Goal: Find specific page/section: Find specific page/section

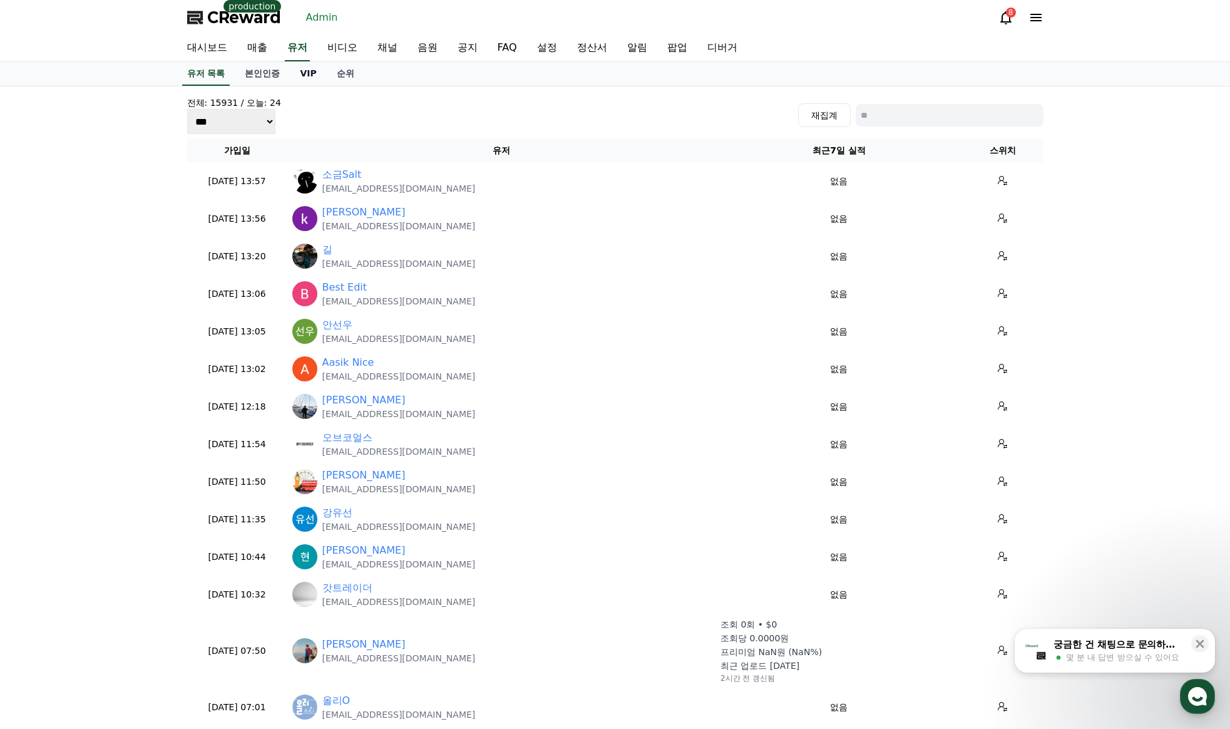
click at [316, 76] on link "VIP" at bounding box center [308, 74] width 36 height 24
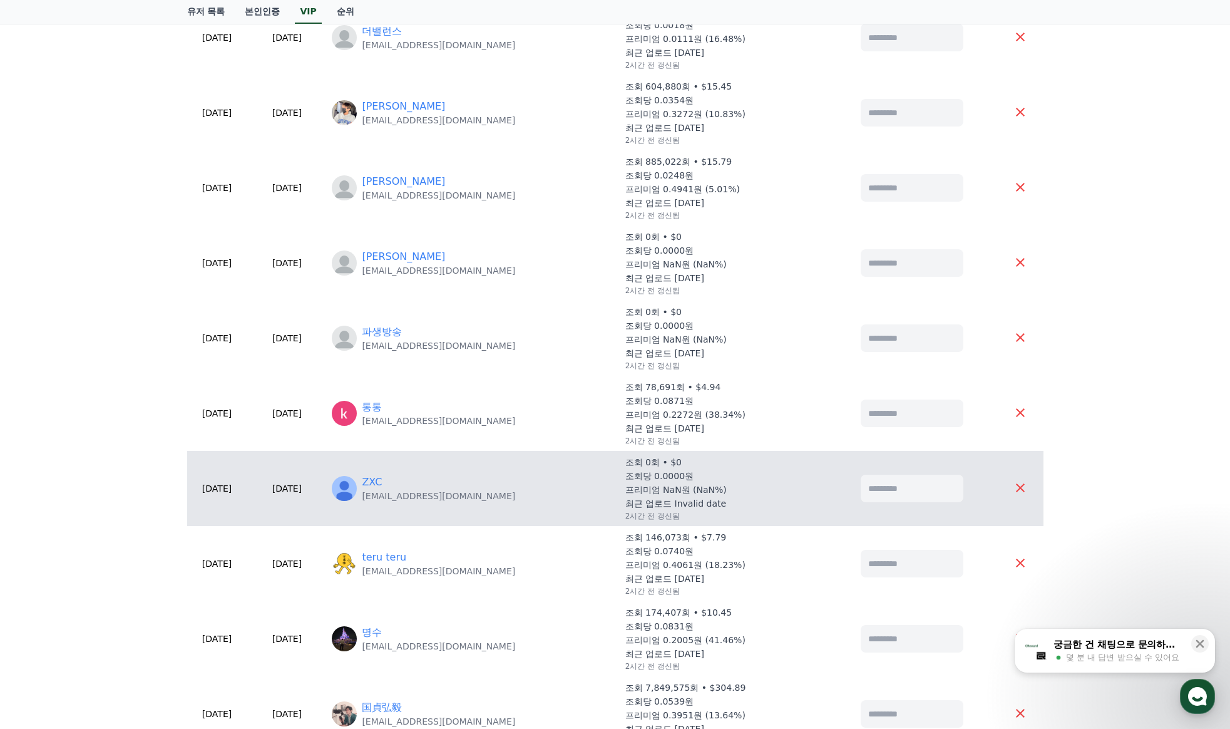
scroll to position [438, 0]
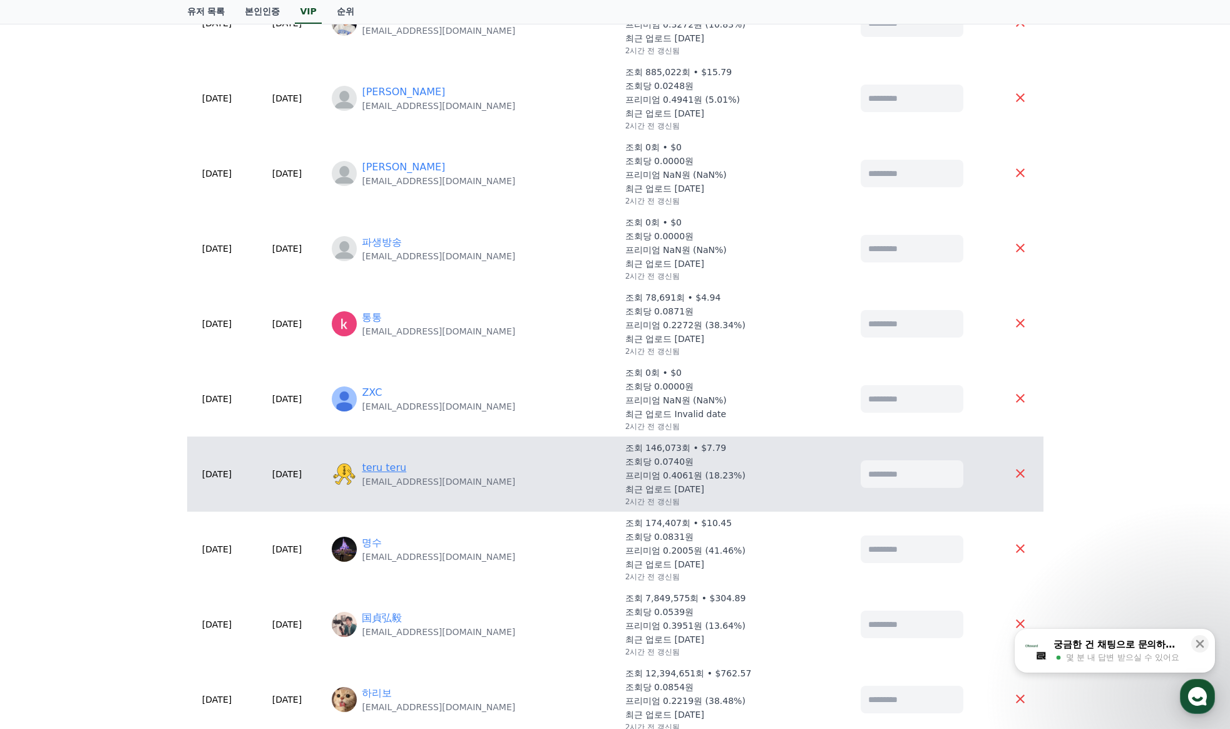
click at [406, 471] on link "teru teru" at bounding box center [384, 467] width 44 height 15
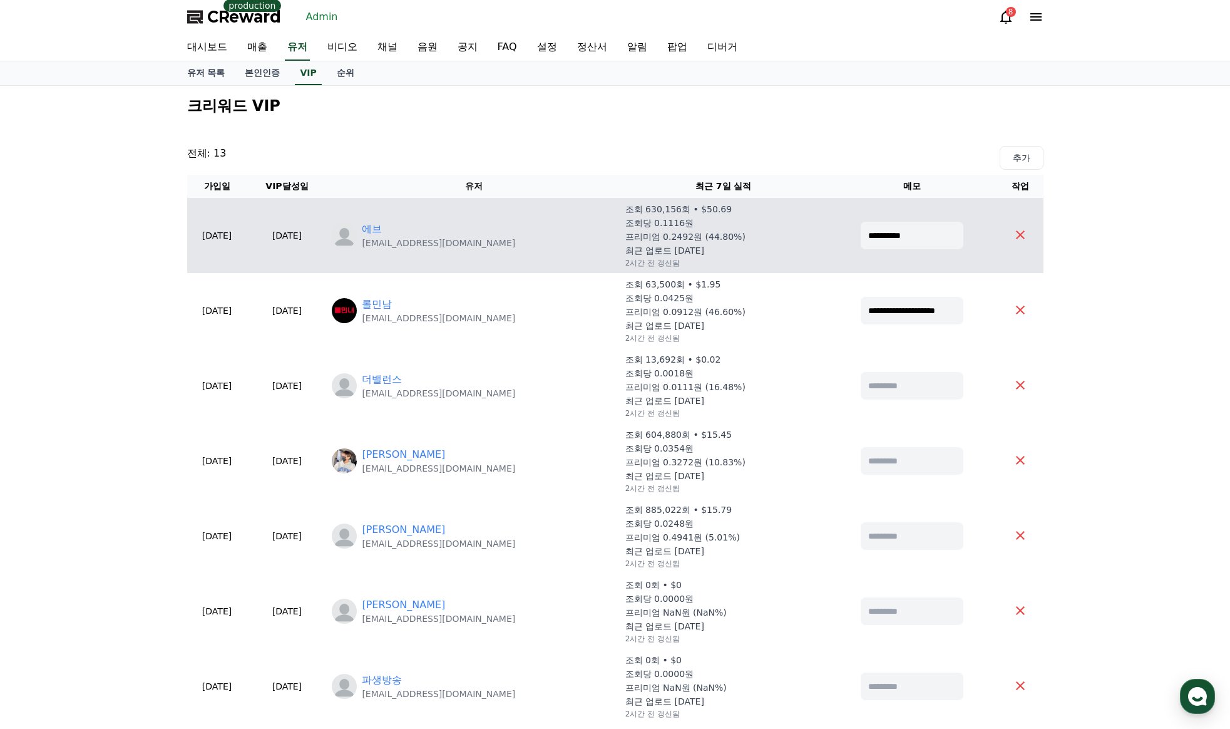
scroll to position [0, 0]
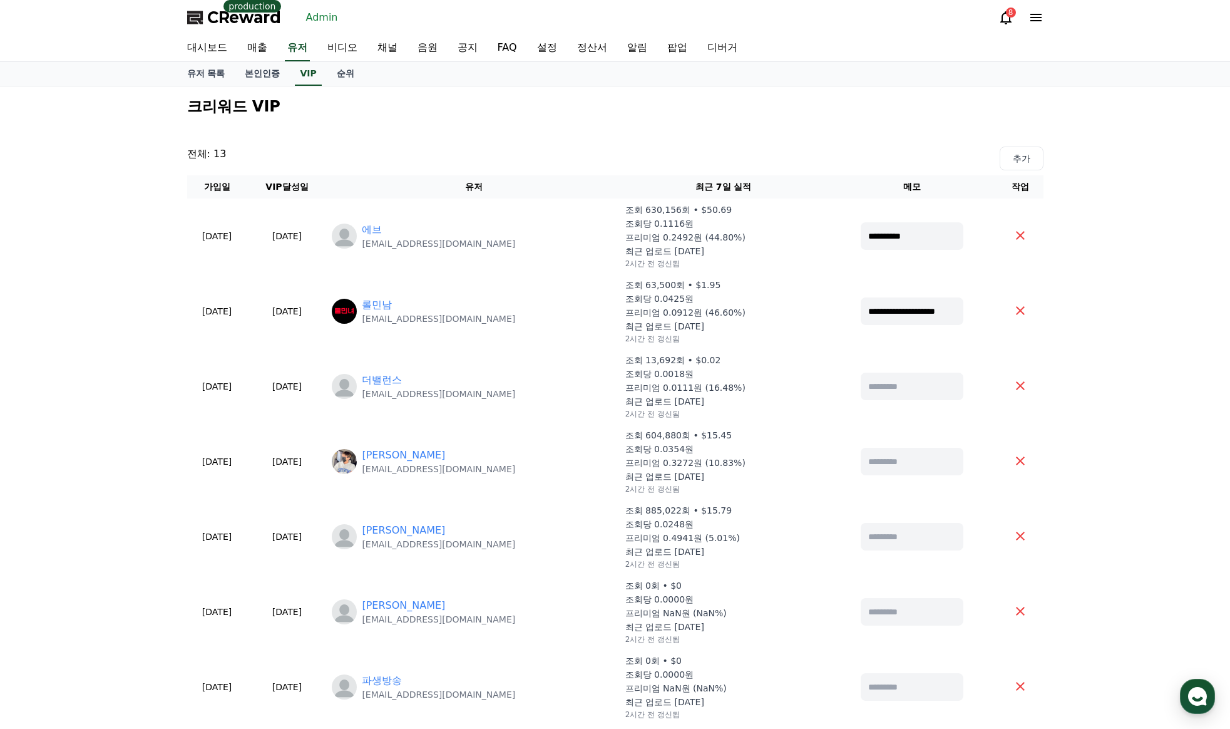
drag, startPoint x: 1162, startPoint y: 197, endPoint x: 1142, endPoint y: 197, distance: 20.0
click at [1162, 197] on div "**********" at bounding box center [615, 734] width 1230 height 1297
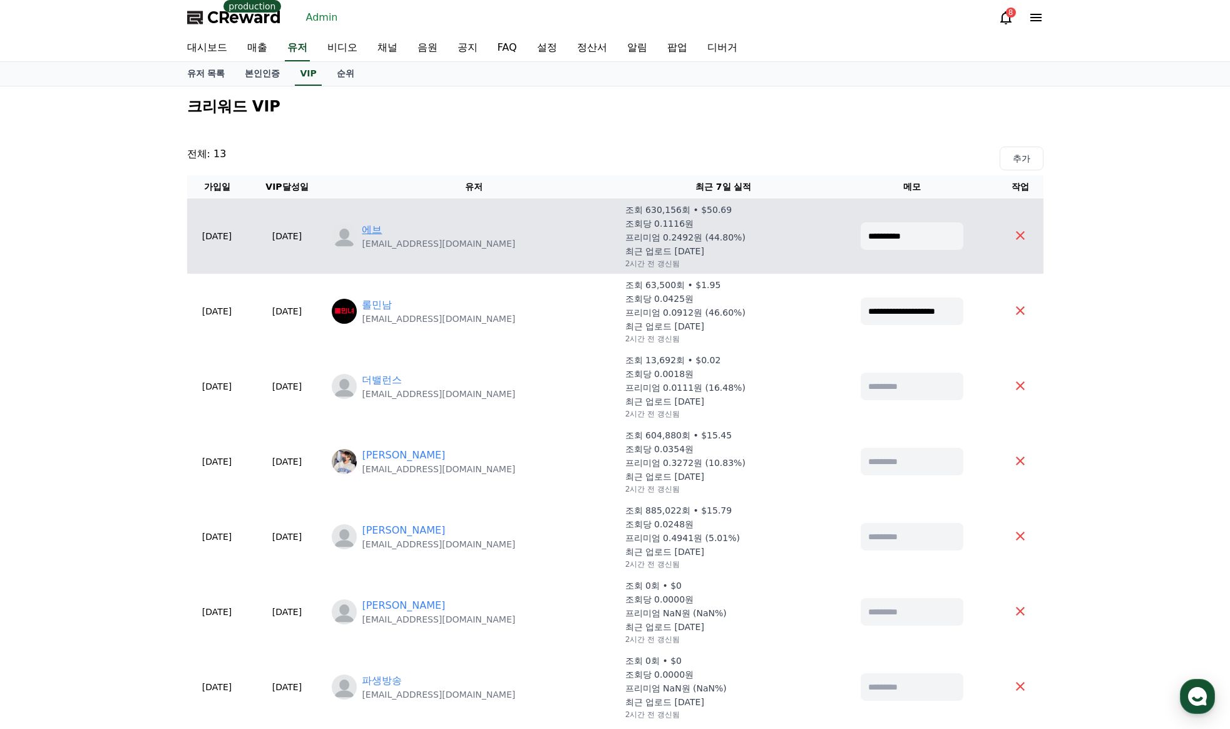
click at [382, 228] on link "에브" at bounding box center [372, 229] width 20 height 15
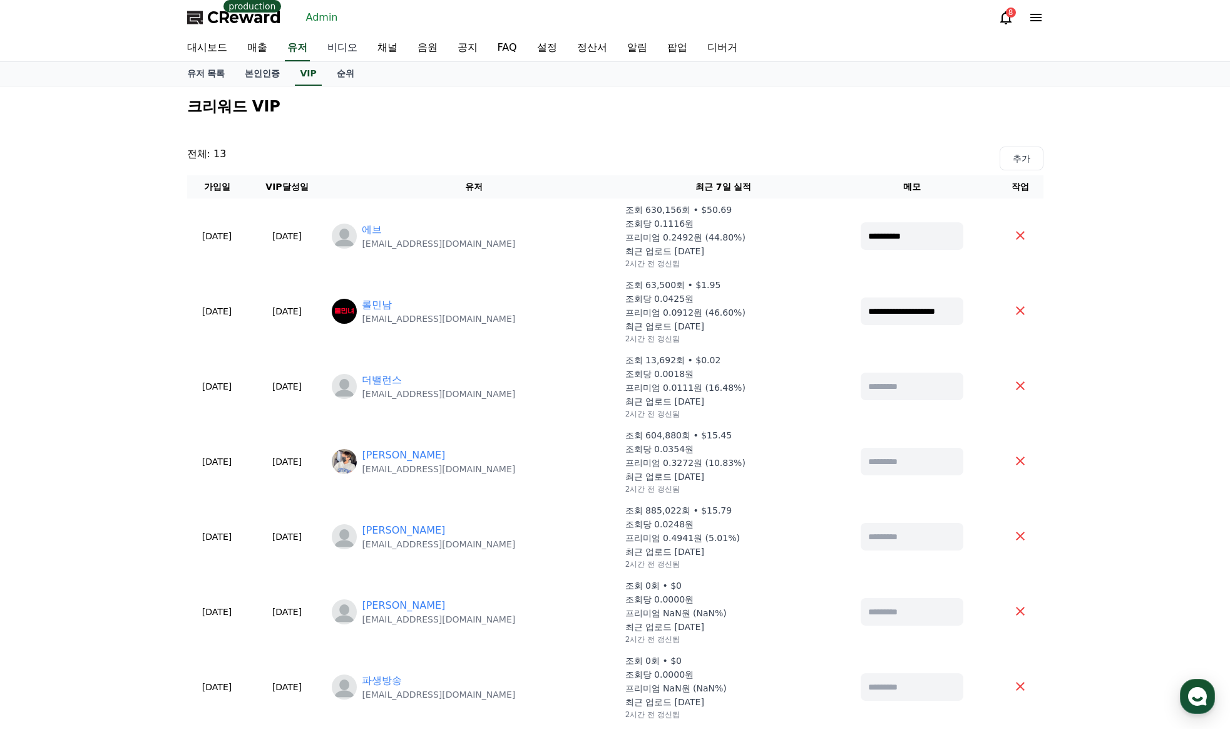
click at [354, 49] on link "비디오" at bounding box center [342, 48] width 50 height 26
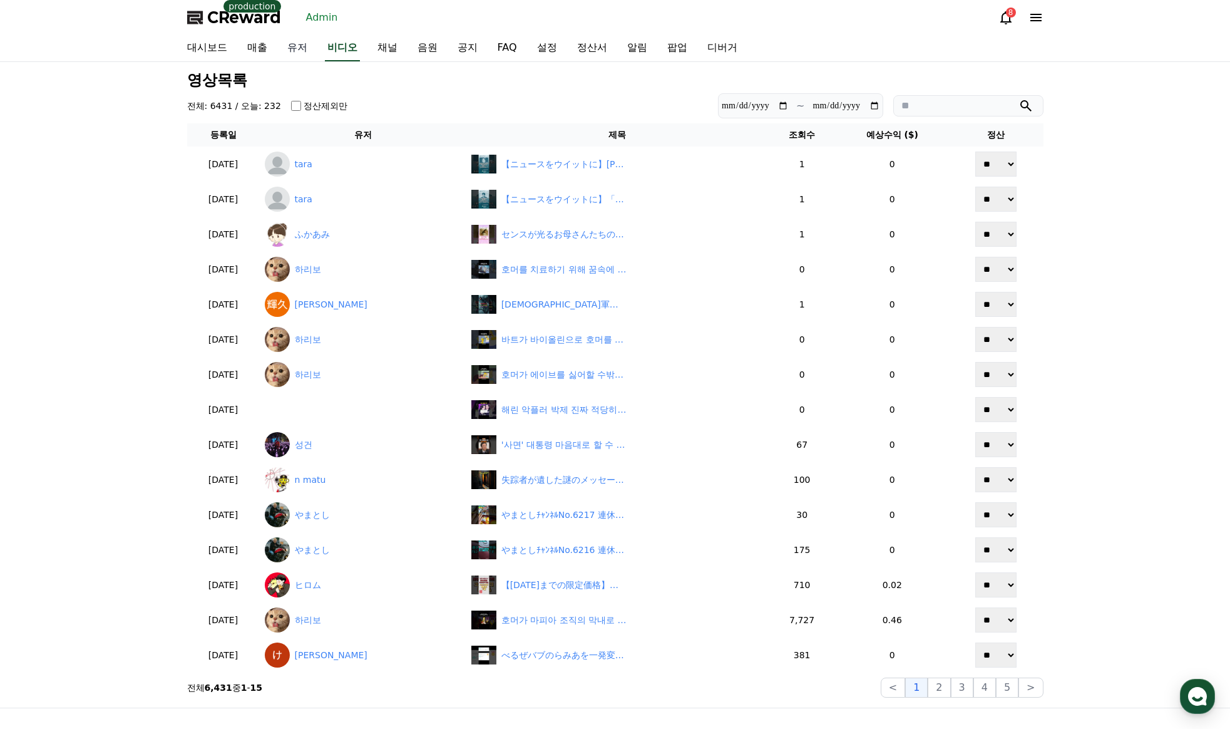
click at [295, 51] on link "유저" at bounding box center [297, 48] width 40 height 26
click at [389, 51] on link "채널" at bounding box center [388, 48] width 40 height 26
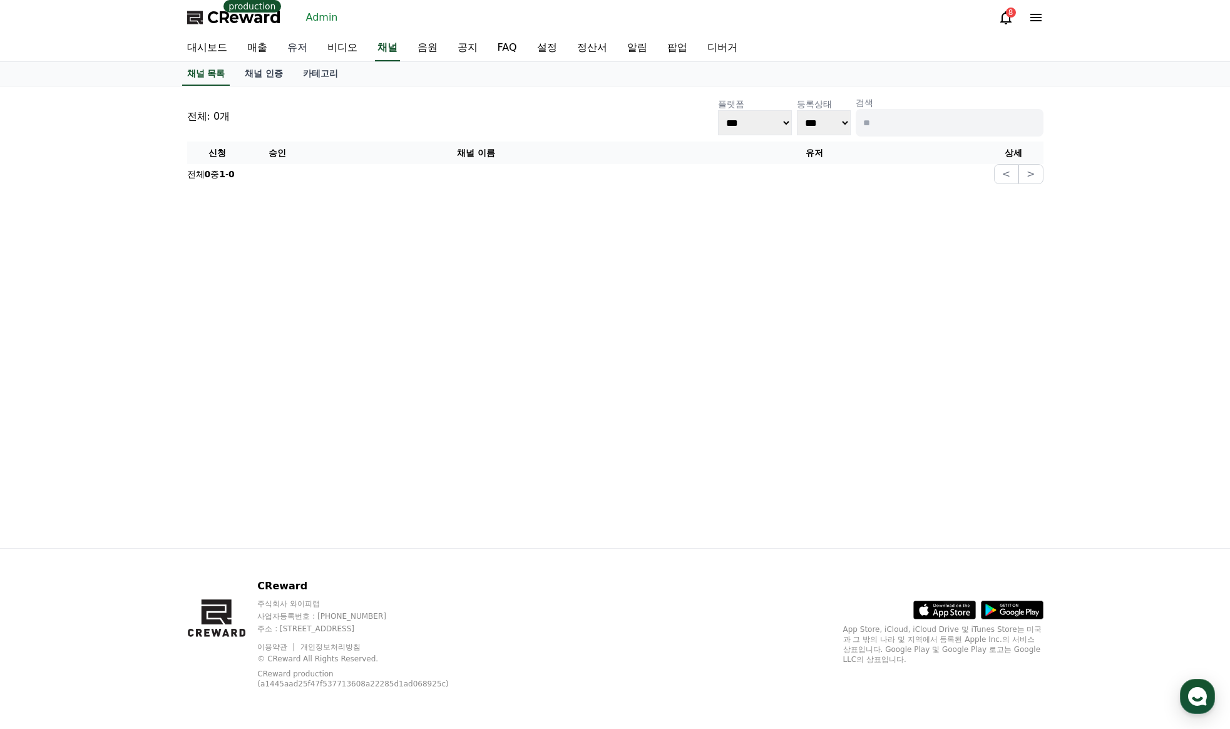
click at [306, 52] on link "유저" at bounding box center [297, 48] width 40 height 26
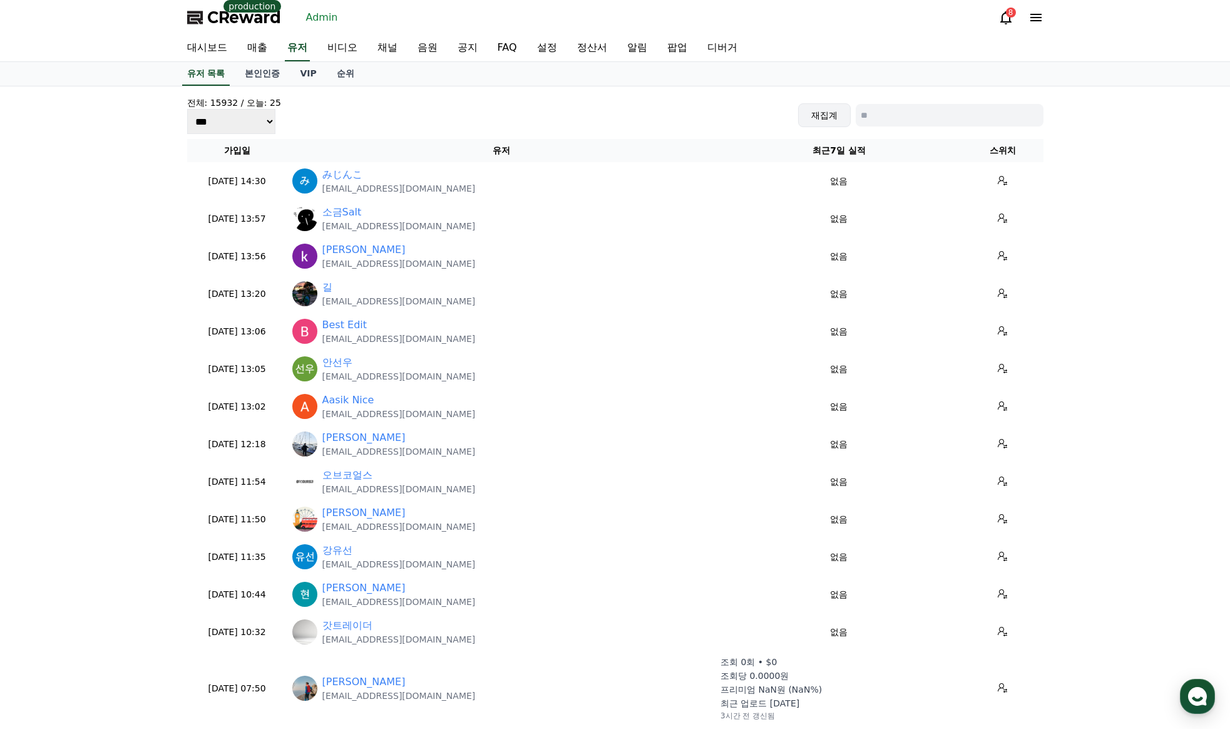
click at [811, 119] on button "재집계" at bounding box center [824, 115] width 53 height 24
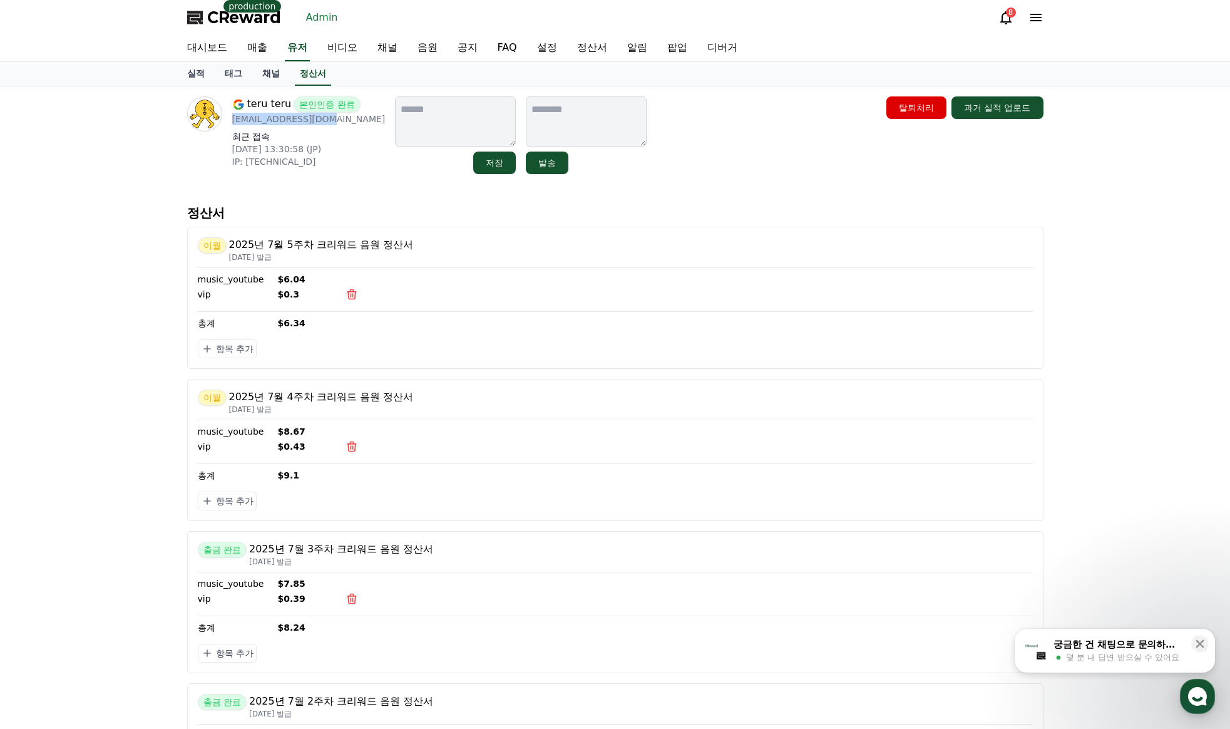
drag, startPoint x: 338, startPoint y: 123, endPoint x: 228, endPoint y: 124, distance: 110.2
click at [228, 124] on div "teru teru 본인인증 완료 teru76682@gmail.com 최근 접속 2025-07-24 13:30:58 (JP) IP: 2400:2…" at bounding box center [286, 135] width 198 height 78
copy p "[EMAIL_ADDRESS][DOMAIN_NAME]"
click at [299, 46] on link "유저" at bounding box center [297, 48] width 25 height 26
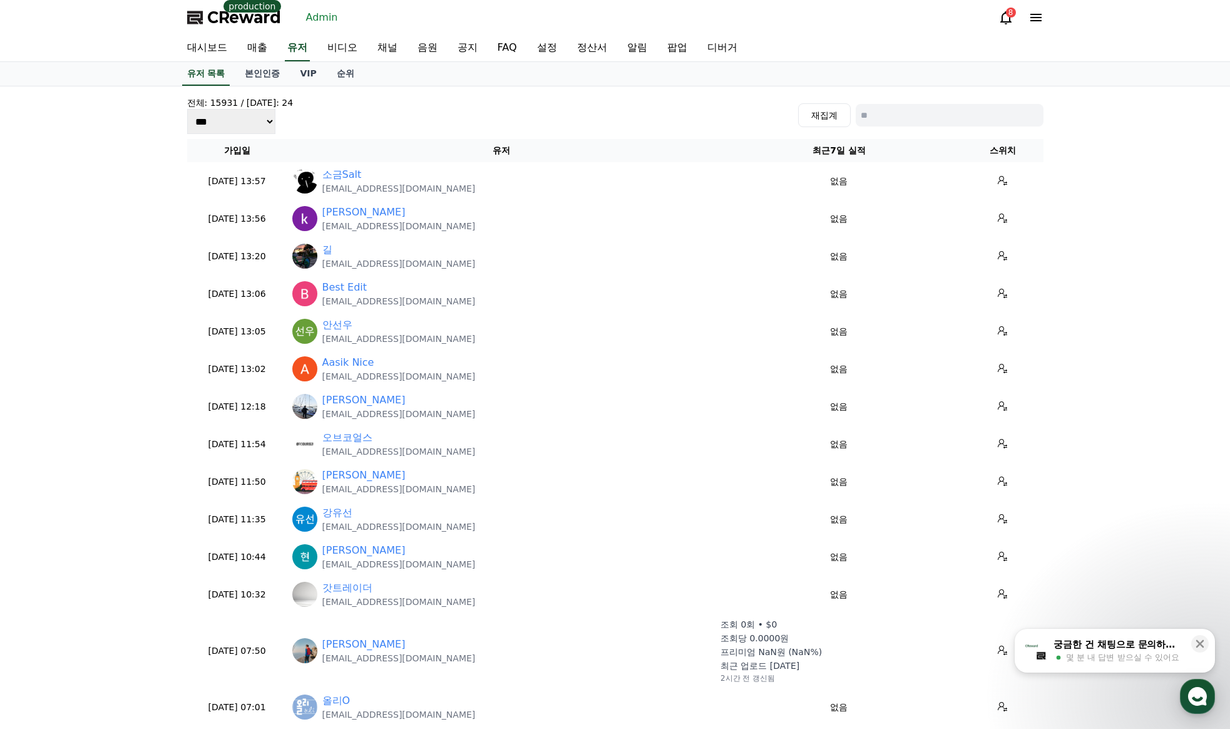
click at [990, 128] on div "전체: 15931 / 오늘: 24 *** *** *** 재집계" at bounding box center [615, 115] width 857 height 38
click at [985, 121] on input at bounding box center [950, 115] width 188 height 23
paste input "**********"
type input "**********"
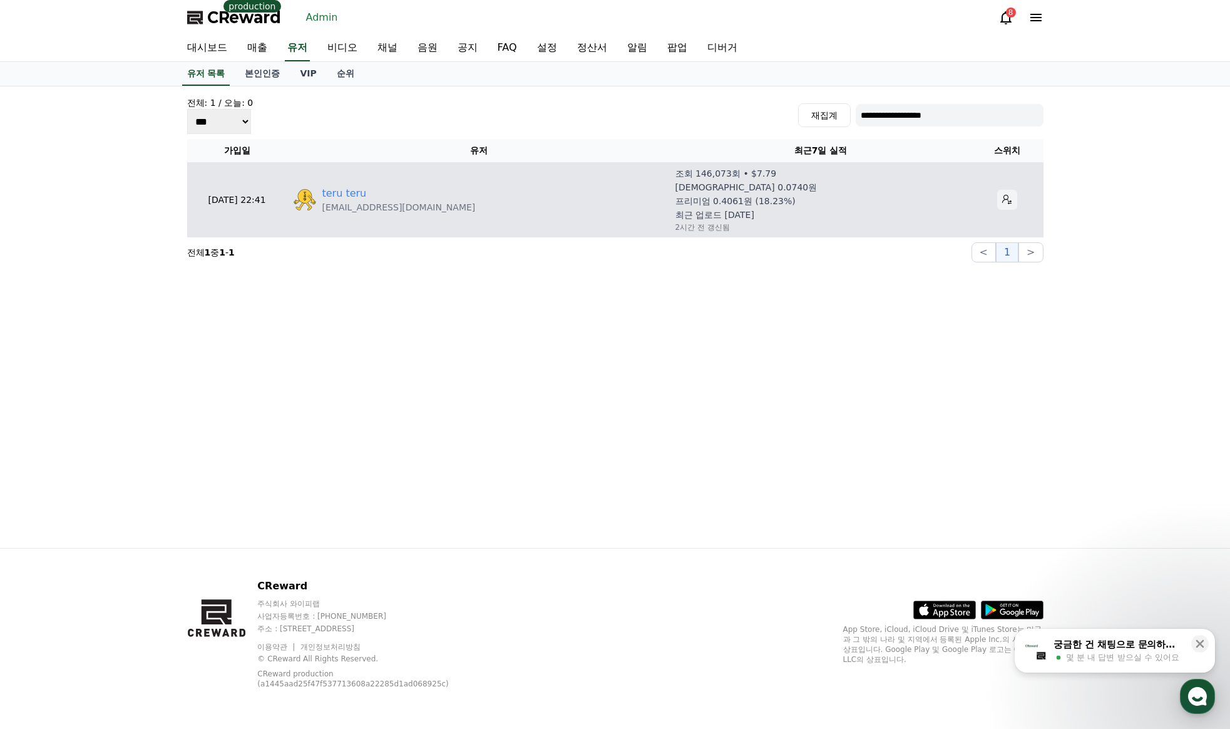
click at [1002, 201] on icon at bounding box center [1006, 199] width 9 height 9
